Goal: Information Seeking & Learning: Understand process/instructions

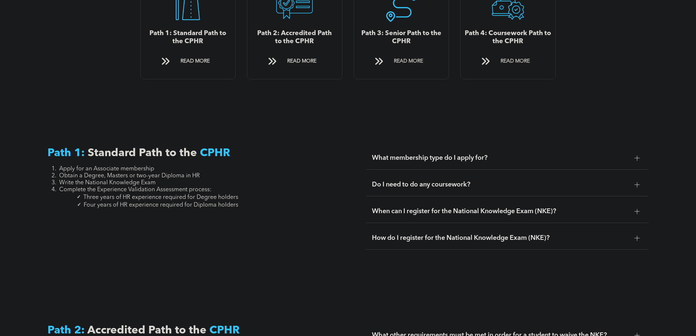
scroll to position [914, 0]
click at [520, 60] on div "A line drawing of a person sitting in front of a laptop computer. Path 4: Cours…" at bounding box center [508, 26] width 96 height 105
click at [519, 54] on span "READ MORE" at bounding box center [515, 61] width 34 height 14
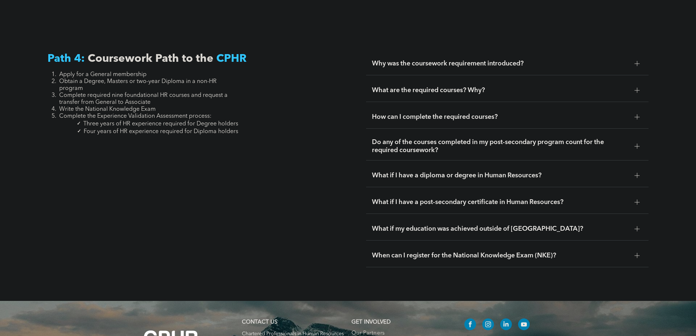
scroll to position [2171, 0]
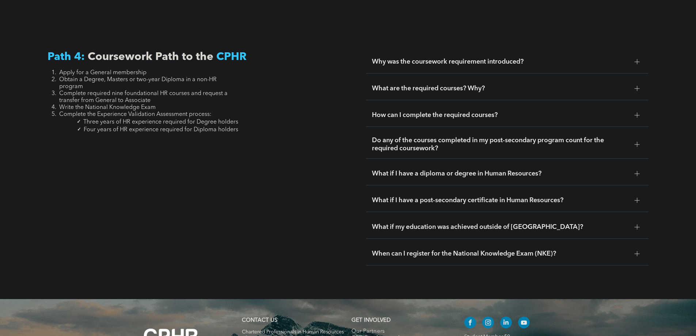
click at [557, 58] on span "Why was the coursework requirement introduced?" at bounding box center [500, 62] width 257 height 8
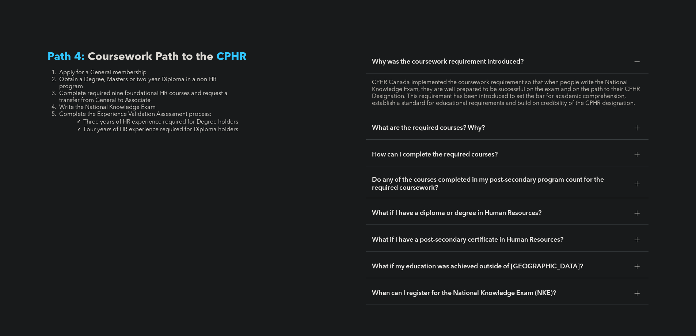
click at [557, 58] on span "Why was the coursework requirement introduced?" at bounding box center [500, 62] width 257 height 8
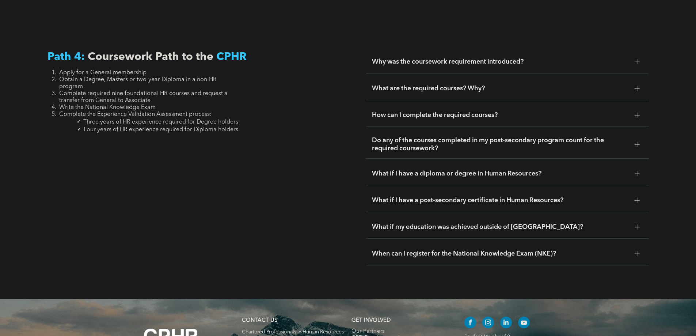
click at [557, 84] on span "What are the required courses? Why?" at bounding box center [500, 88] width 257 height 8
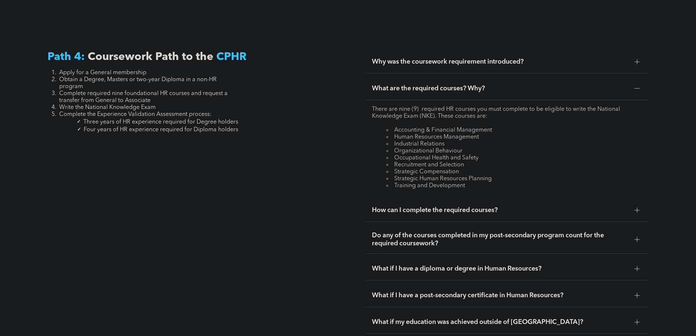
click at [557, 84] on span "What are the required courses? Why?" at bounding box center [500, 88] width 257 height 8
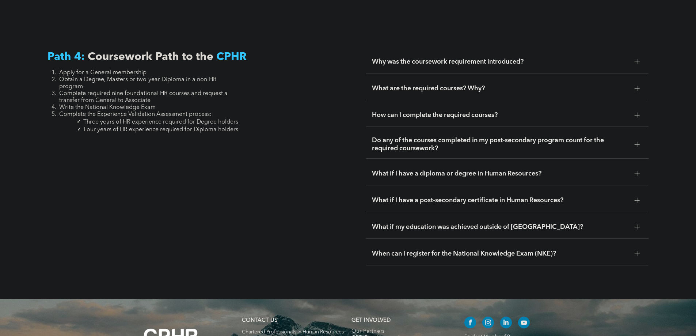
click at [490, 111] on span "How can I complete the required courses?" at bounding box center [500, 115] width 257 height 8
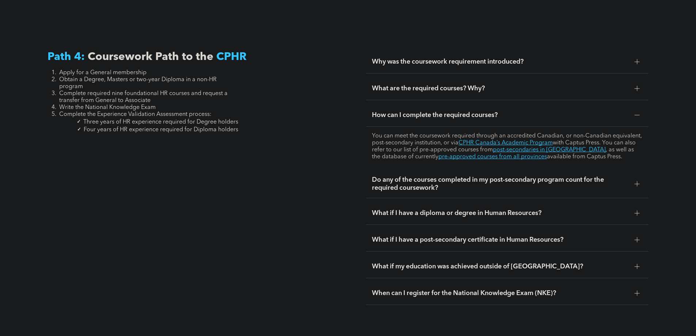
click at [490, 111] on span "How can I complete the required courses?" at bounding box center [500, 115] width 257 height 8
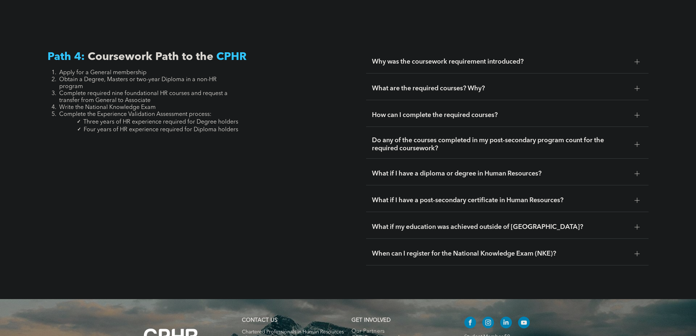
click at [381, 170] on span "What if I have a diploma or degree in Human Resources?" at bounding box center [500, 174] width 257 height 8
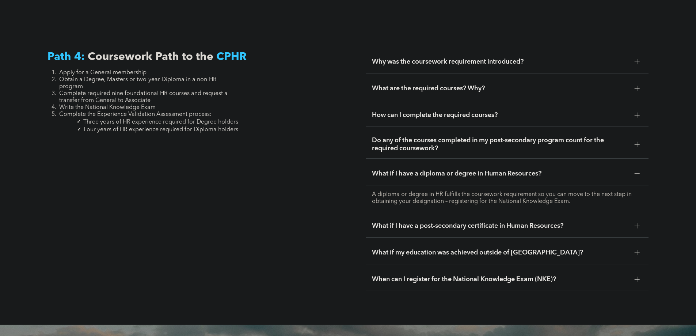
click at [408, 162] on div "What if I have a diploma or degree in Human Resources?" at bounding box center [507, 173] width 283 height 23
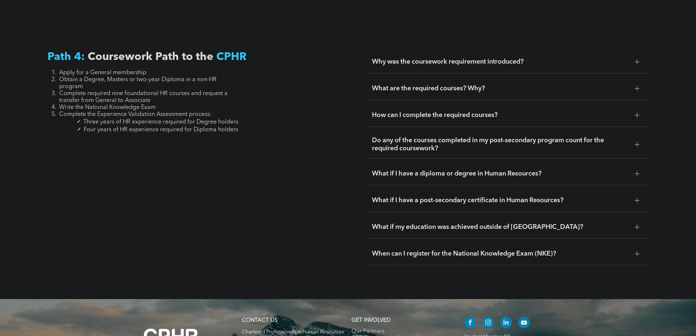
click at [414, 136] on span "Do any of the courses completed in my post-secondary program count for the requ…" at bounding box center [500, 144] width 257 height 16
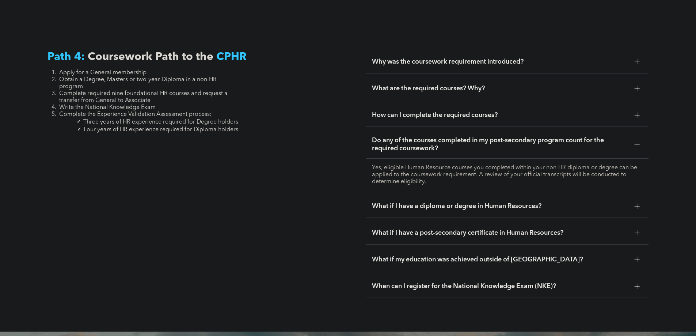
click at [414, 136] on span "Do any of the courses completed in my post-secondary program count for the requ…" at bounding box center [500, 144] width 257 height 16
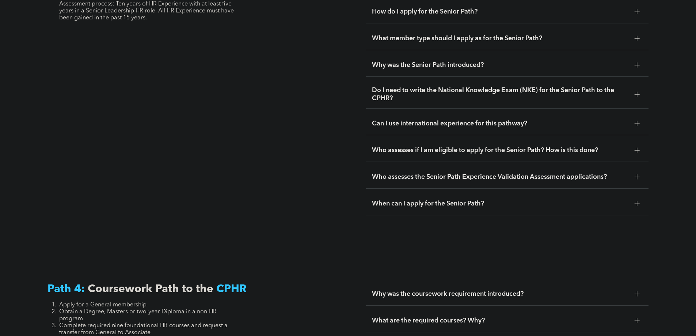
scroll to position [1952, 0]
